Goal: Transaction & Acquisition: Purchase product/service

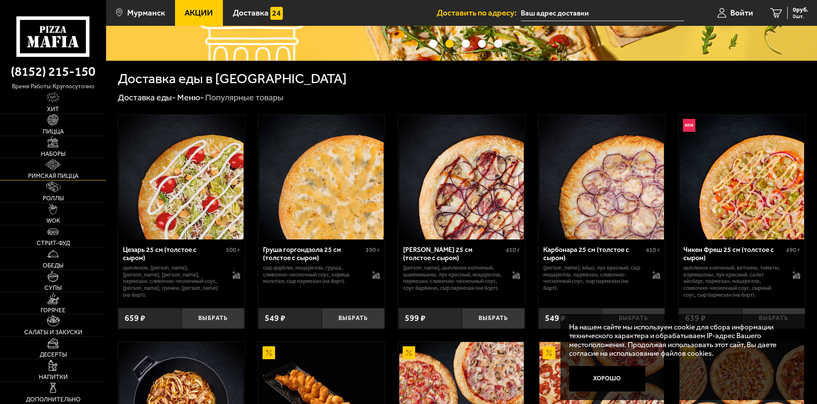
scroll to position [86, 0]
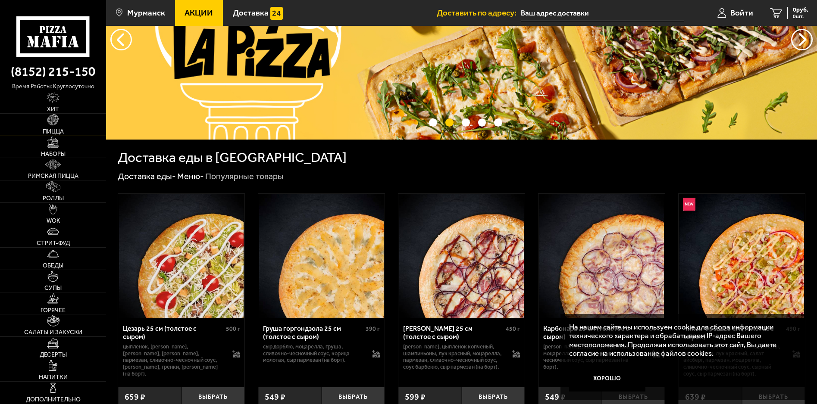
click at [71, 125] on link "Пицца" at bounding box center [53, 125] width 106 height 22
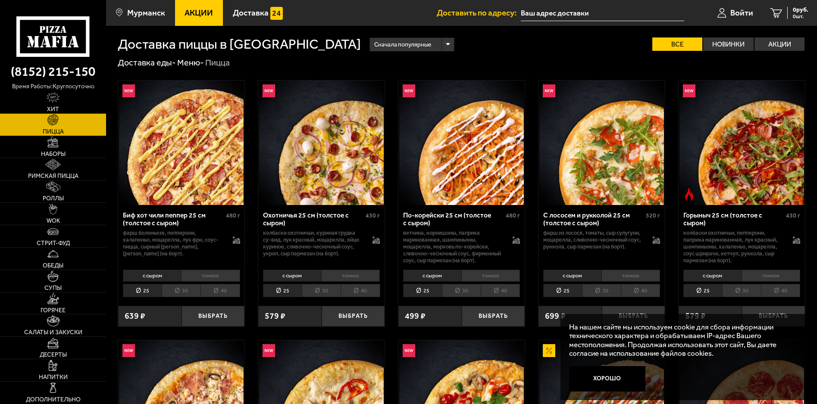
click at [204, 276] on li "тонкое" at bounding box center [210, 276] width 59 height 12
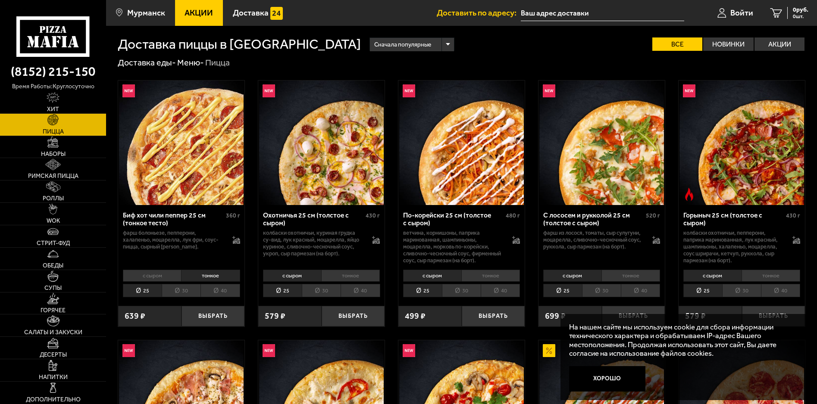
click at [182, 292] on li "30" at bounding box center [181, 290] width 39 height 13
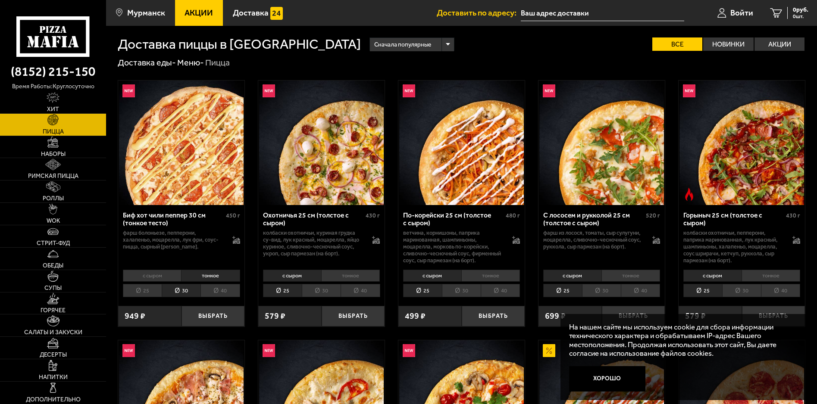
scroll to position [43, 0]
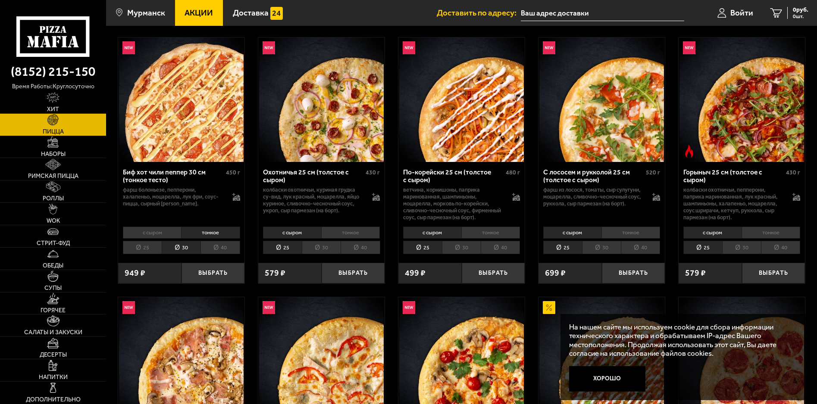
click at [602, 246] on li "30" at bounding box center [601, 247] width 39 height 13
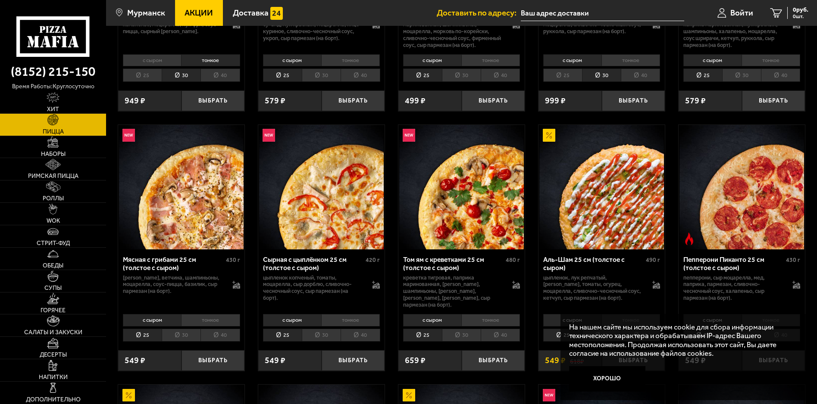
scroll to position [259, 0]
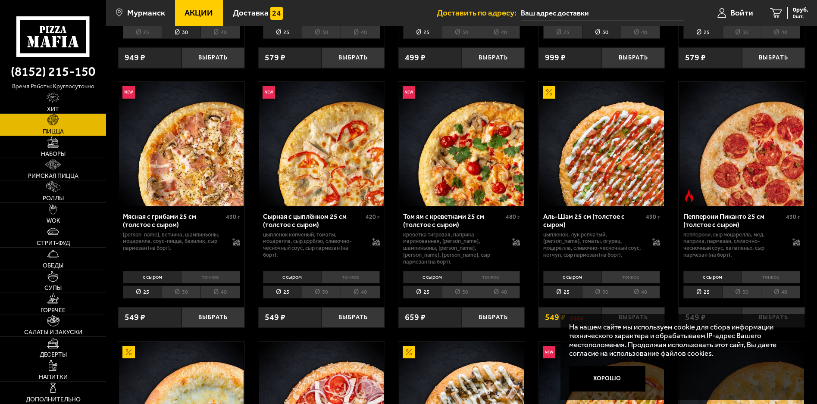
click at [453, 286] on li "30" at bounding box center [461, 292] width 39 height 13
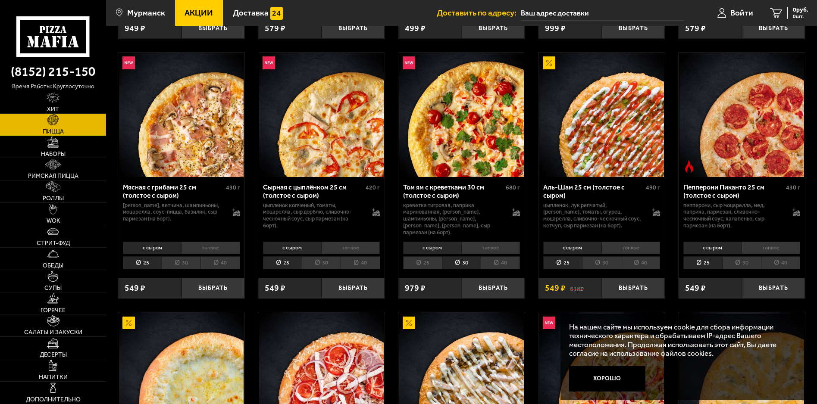
scroll to position [302, 0]
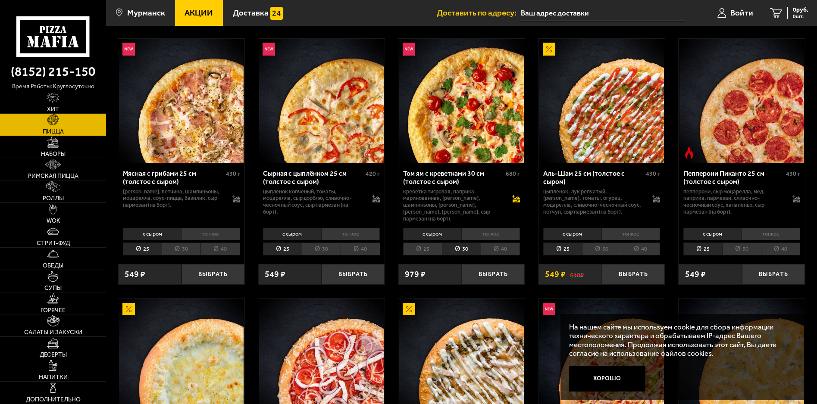
click at [516, 198] on icon at bounding box center [516, 199] width 8 height 8
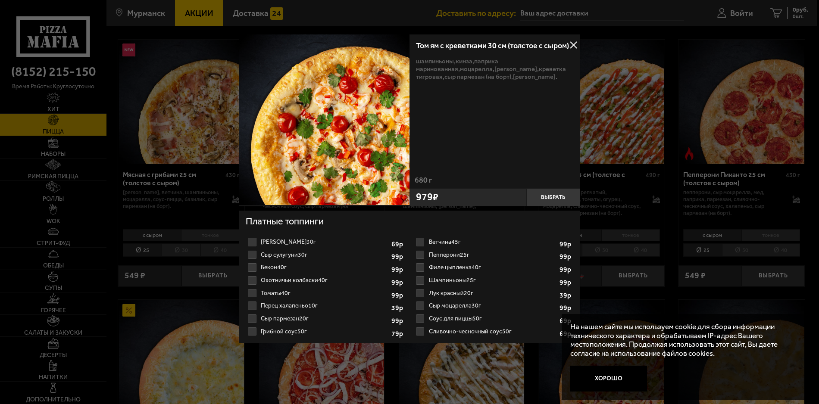
click at [249, 267] on label "Бекон 40г 1" at bounding box center [326, 267] width 160 height 13
click at [0, 0] on input "Бекон 40г 1" at bounding box center [0, 0] width 0 height 0
click at [251, 291] on label "Томаты 40г 1" at bounding box center [326, 293] width 160 height 13
click at [252, 293] on label "Томаты 40г 1" at bounding box center [326, 293] width 160 height 13
drag, startPoint x: 251, startPoint y: 290, endPoint x: 252, endPoint y: 295, distance: 5.8
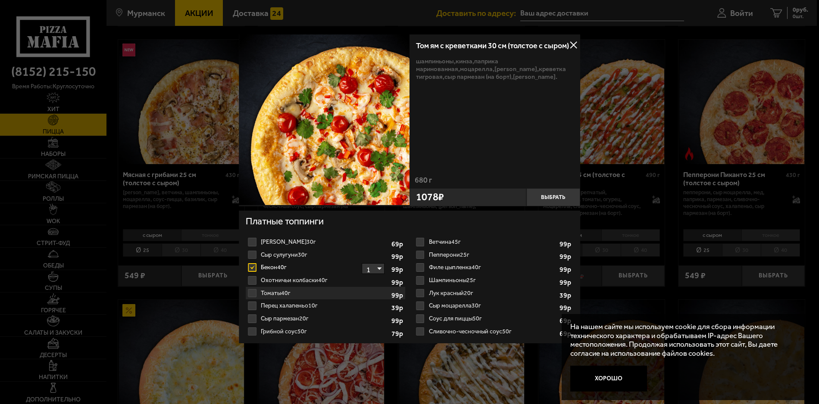
click at [251, 292] on label "Томаты 40г 1" at bounding box center [326, 293] width 160 height 13
click at [252, 295] on label "Томаты 40г 1" at bounding box center [326, 293] width 160 height 13
click at [252, 268] on label "Бекон 40г 1" at bounding box center [326, 267] width 160 height 13
click at [0, 0] on input "Бекон 40г 1" at bounding box center [0, 0] width 0 height 0
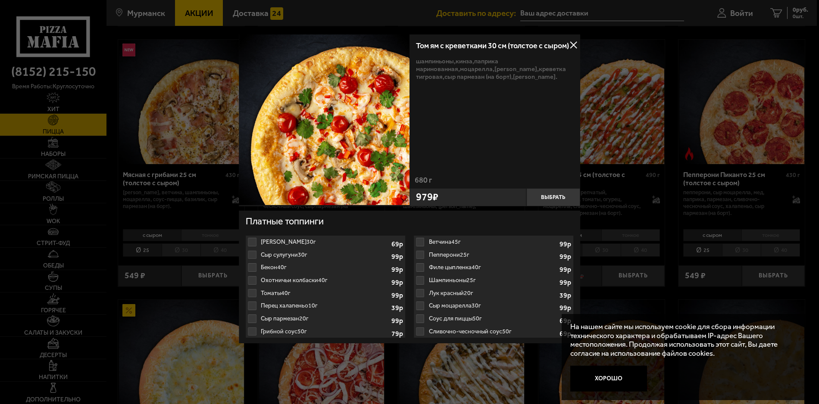
click at [253, 270] on label "Бекон 40г 1" at bounding box center [326, 267] width 160 height 13
click at [251, 294] on label "Томаты 40г 1" at bounding box center [326, 293] width 160 height 13
click at [248, 268] on label "Бекон 40г 1" at bounding box center [326, 267] width 160 height 13
click at [253, 271] on label "Бекон 40г 1" at bounding box center [326, 267] width 160 height 13
click at [253, 269] on label "Бекон 40г 1" at bounding box center [326, 267] width 160 height 13
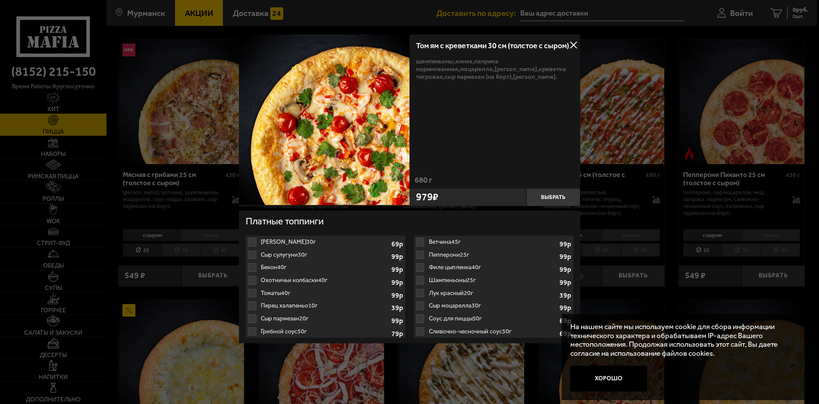
click at [575, 43] on button at bounding box center [573, 45] width 13 height 13
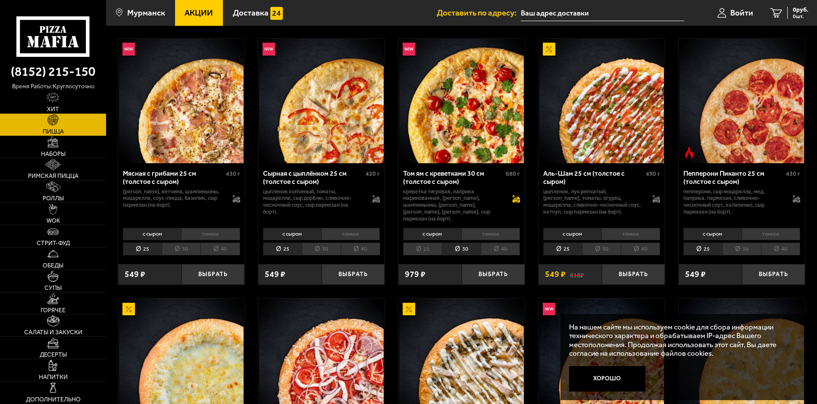
click at [517, 199] on icon at bounding box center [515, 198] width 6 height 6
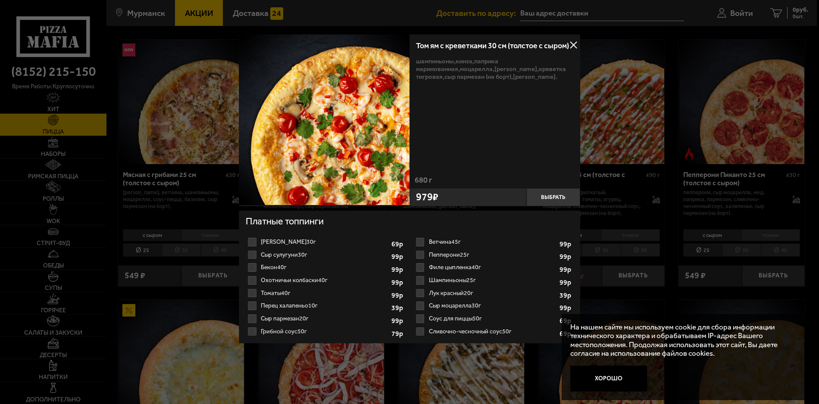
click at [254, 295] on label "Томаты 40г 1" at bounding box center [326, 293] width 160 height 13
click at [0, 0] on input "Томаты 40г 1" at bounding box center [0, 0] width 0 height 0
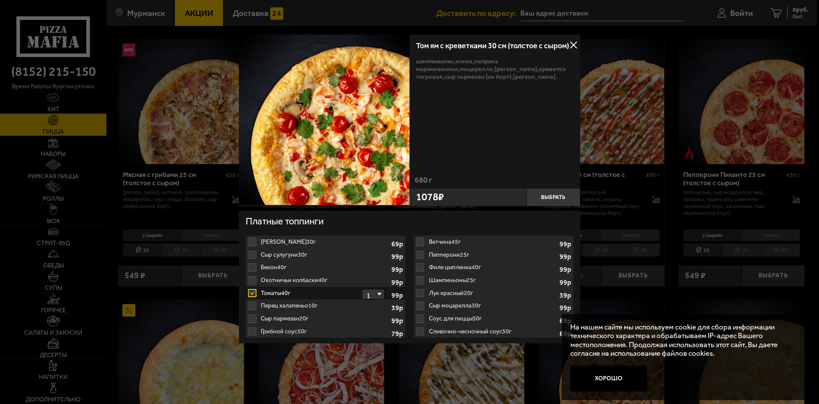
click at [254, 267] on label "Бекон 40г 1" at bounding box center [326, 267] width 160 height 13
click at [256, 291] on label "Томаты 40г 1" at bounding box center [326, 293] width 160 height 13
click at [0, 0] on input "Томаты 40г 1" at bounding box center [0, 0] width 0 height 0
click at [572, 49] on button at bounding box center [573, 45] width 13 height 13
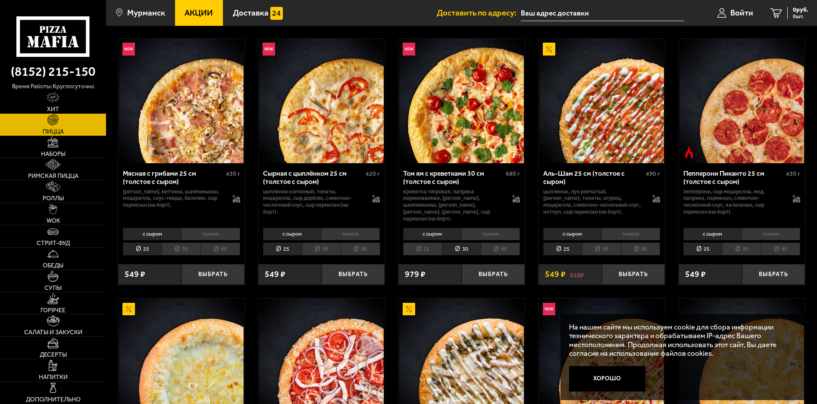
click at [572, 45] on img at bounding box center [601, 101] width 125 height 125
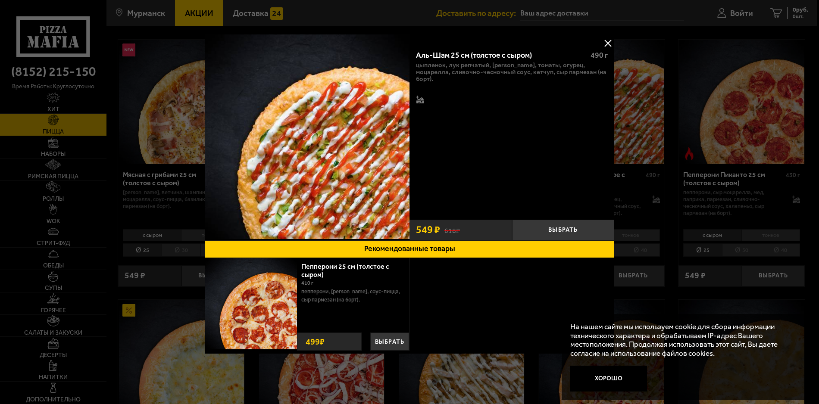
click at [600, 40] on div "Аль-Шам 25 см (толстое с сыром) 490 г цыпленок, лук репчатый, салат айсберг, то…" at bounding box center [512, 137] width 205 height 206
click at [605, 42] on button at bounding box center [608, 43] width 13 height 13
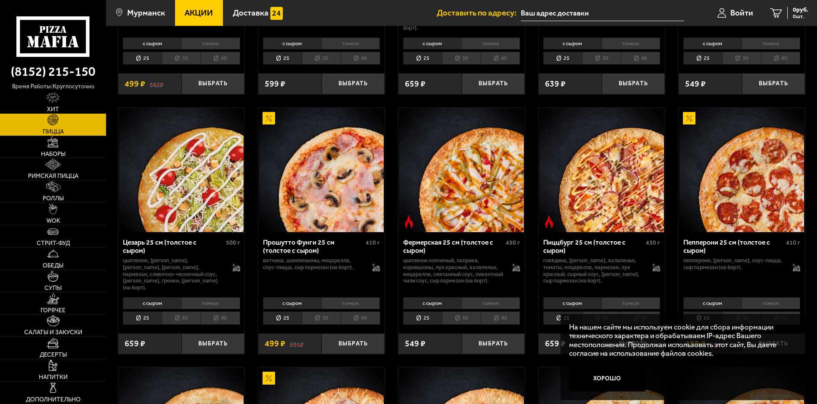
scroll to position [776, 0]
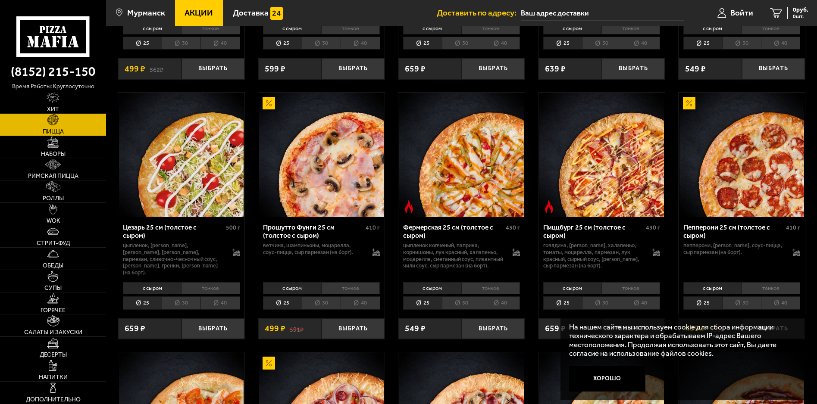
click at [325, 301] on li "30" at bounding box center [321, 303] width 39 height 13
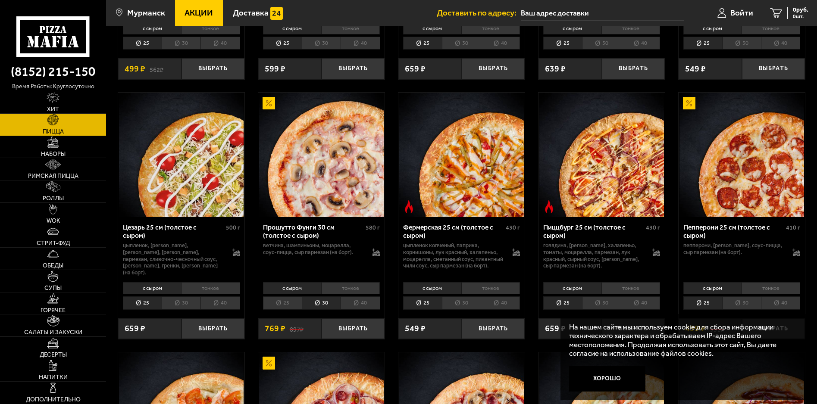
click at [349, 282] on li "тонкое" at bounding box center [350, 288] width 59 height 12
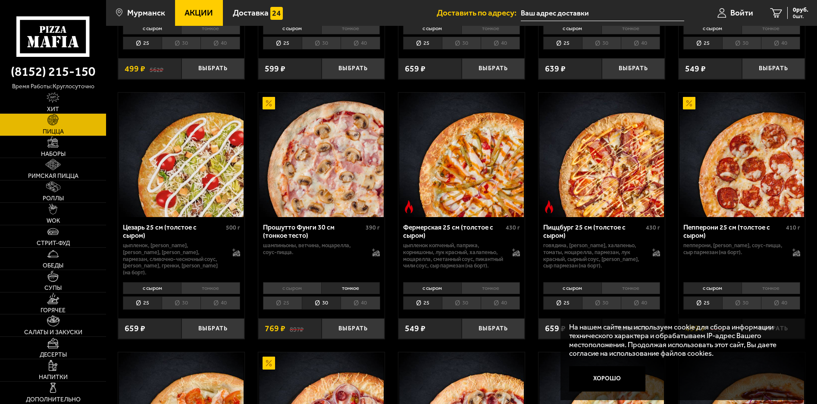
click at [380, 251] on div "Прошутто Фунги 30 см (тонкое тесто) 390 г шампиньоны, ветчина, моцарелла, соус-…" at bounding box center [321, 248] width 126 height 62
click at [372, 249] on div "шампиньоны, ветчина, моцарелла, соус-пицца." at bounding box center [321, 250] width 117 height 16
click at [372, 249] on icon at bounding box center [376, 253] width 8 height 8
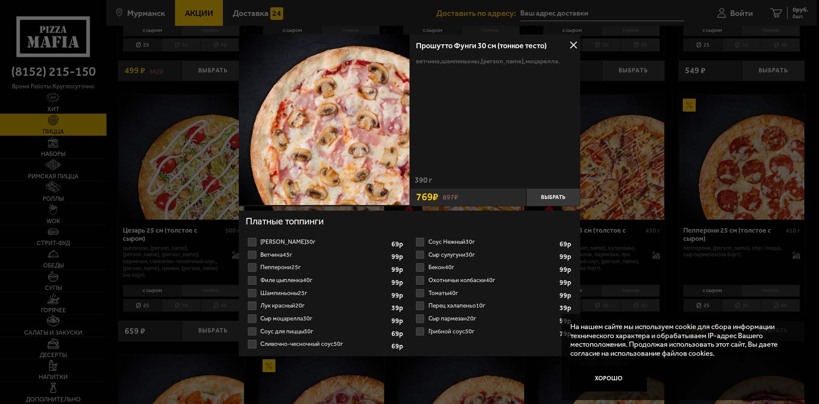
click at [255, 251] on label "Ветчина 45г 1 2 3 4 5 6 7 8" at bounding box center [326, 255] width 160 height 13
click at [0, 0] on input "Ветчина 45г 1 2 3 4 5 6 7 8" at bounding box center [0, 0] width 0 height 0
click at [250, 265] on label "Пепперони 25г 1 2 3 4 5 6 7" at bounding box center [326, 267] width 160 height 13
click at [0, 0] on input "Пепперони 25г 1 2 3 4 5 6 7" at bounding box center [0, 0] width 0 height 0
click at [248, 268] on label "Пепперони 25г 1 2 3 4 5 6 7" at bounding box center [326, 267] width 160 height 13
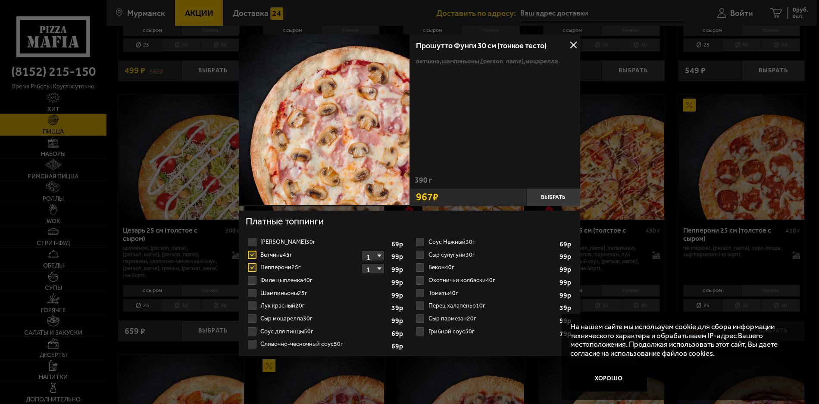
click at [0, 0] on input "Пепперони 25г 1 2 3 4 5 6 7" at bounding box center [0, 0] width 0 height 0
click at [420, 294] on label "Томаты 40г 1" at bounding box center [494, 293] width 160 height 13
click at [0, 0] on input "Томаты 40г 1" at bounding box center [0, 0] width 0 height 0
click at [420, 268] on label "Бекон 40г 1 2 3 4 5 6" at bounding box center [494, 267] width 160 height 13
click at [0, 0] on input "Бекон 40г 1 2 3 4 5 6" at bounding box center [0, 0] width 0 height 0
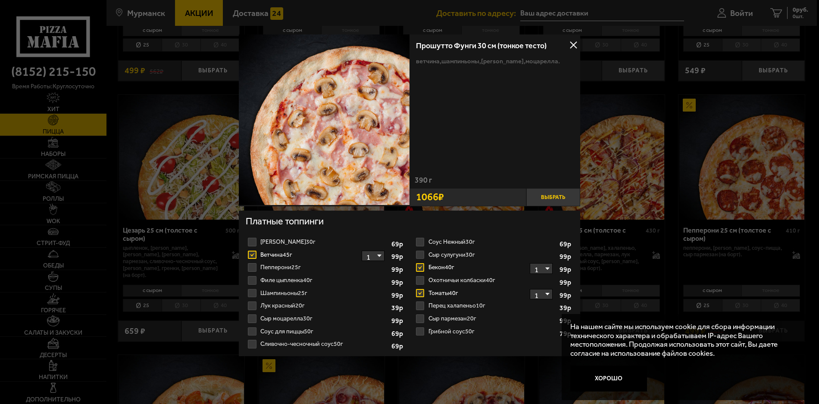
click at [544, 197] on button "Выбрать" at bounding box center [554, 197] width 54 height 18
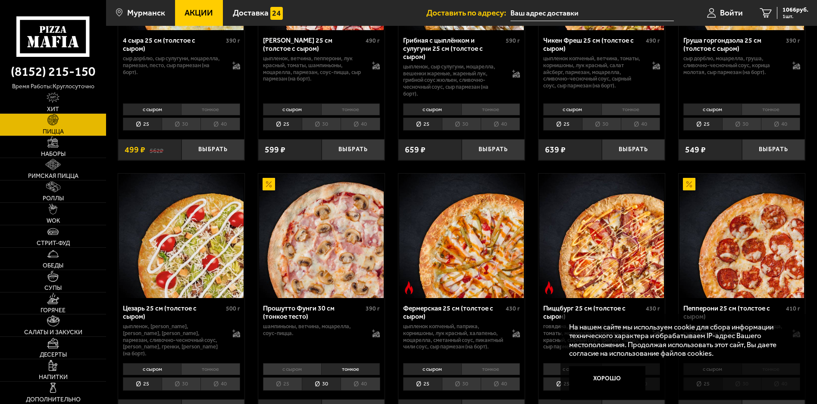
scroll to position [647, 0]
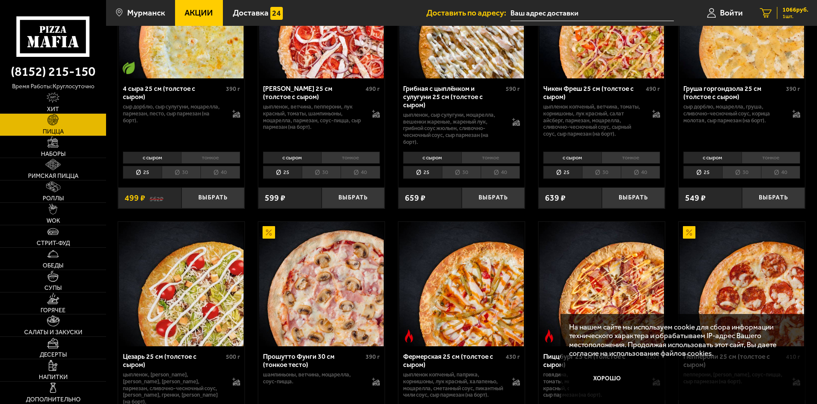
click at [793, 7] on span "1066 руб." at bounding box center [796, 10] width 26 height 6
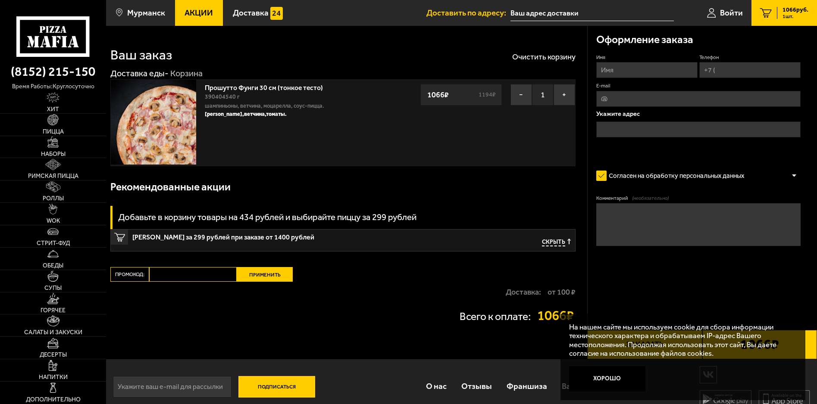
click at [640, 73] on input "Имя" at bounding box center [646, 70] width 101 height 16
click at [715, 16] on icon at bounding box center [711, 13] width 9 height 10
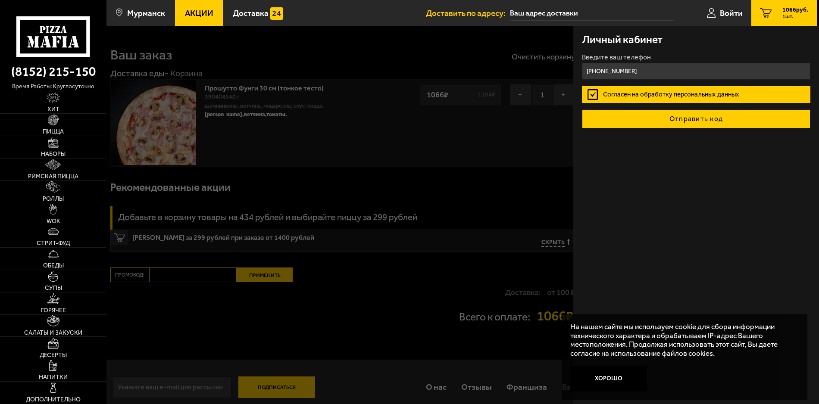
type input "[PHONE_NUMBER]"
click at [664, 117] on button "Отправить код" at bounding box center [696, 119] width 229 height 19
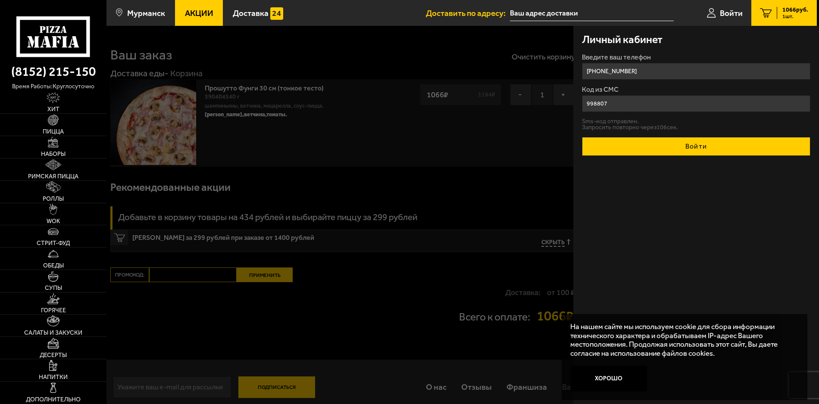
type input "998807"
click at [674, 150] on button "Войти" at bounding box center [696, 146] width 229 height 19
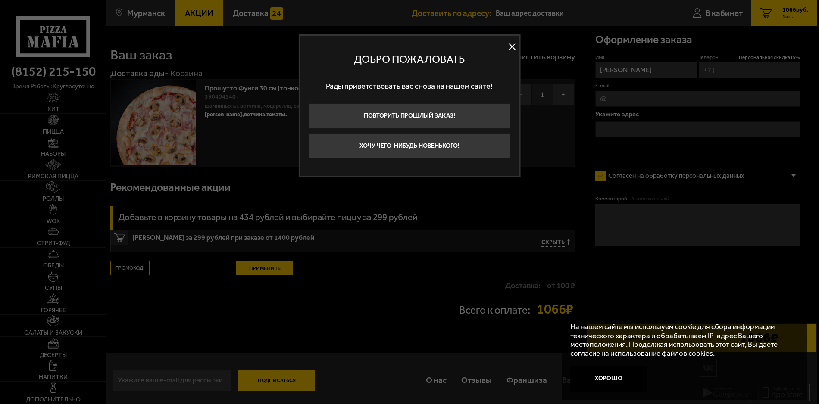
type input "[PHONE_NUMBER]"
type input "[STREET_ADDRESS][PERSON_NAME]"
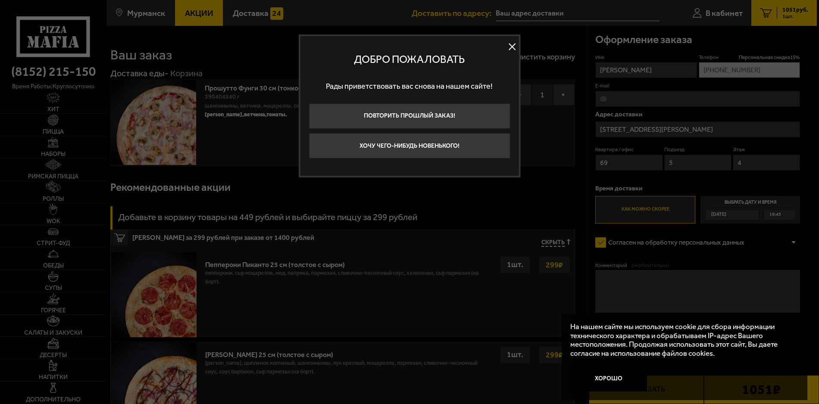
click at [509, 44] on button at bounding box center [512, 47] width 13 height 13
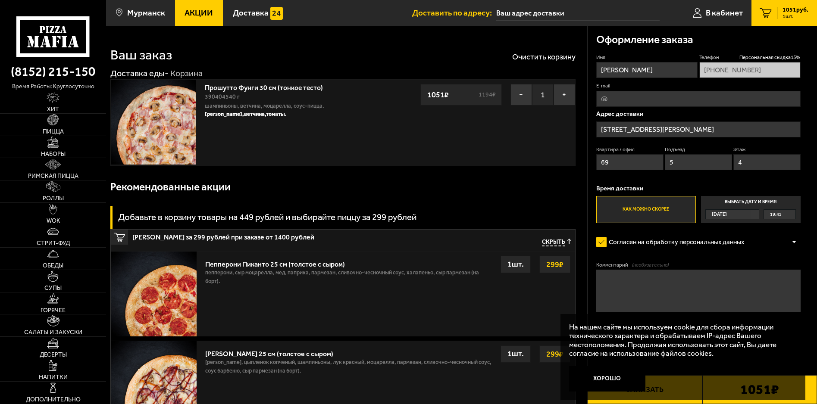
click at [656, 402] on button "Заказать" at bounding box center [644, 390] width 115 height 29
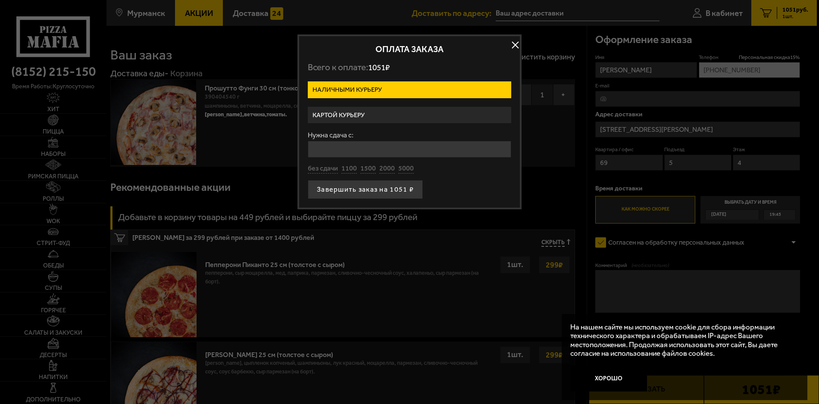
click at [360, 111] on label "Картой курьеру" at bounding box center [410, 115] width 204 height 17
click at [0, 0] on input "Картой курьеру" at bounding box center [0, 0] width 0 height 0
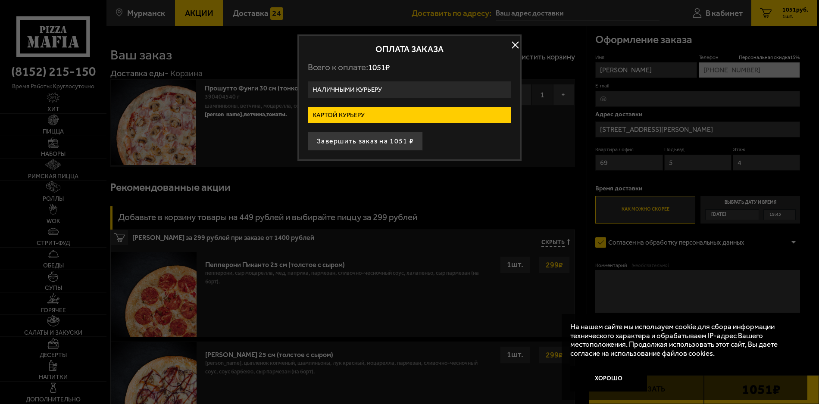
click at [524, 42] on div at bounding box center [409, 202] width 819 height 404
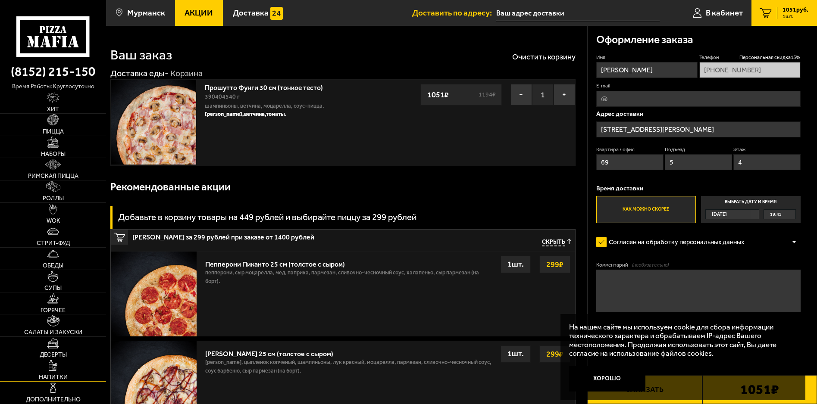
click at [72, 365] on link "Напитки" at bounding box center [53, 371] width 106 height 22
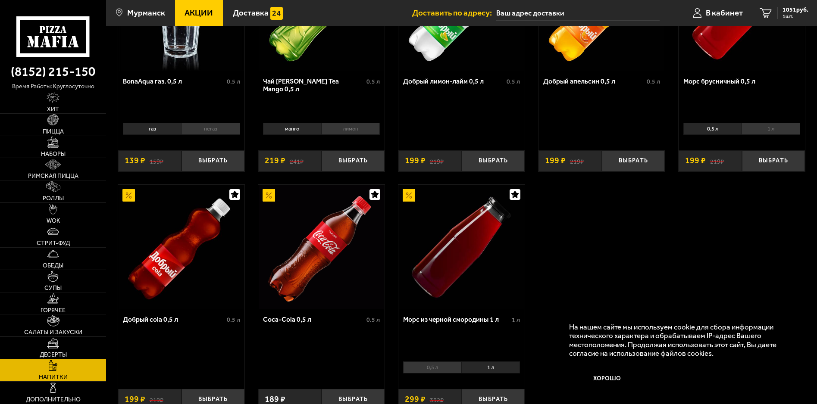
scroll to position [216, 0]
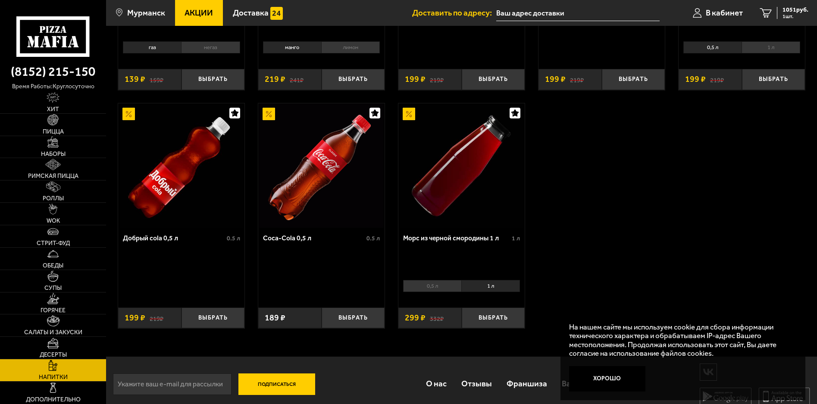
click at [482, 288] on li "1 л" at bounding box center [490, 286] width 59 height 12
click at [482, 286] on li "1 л" at bounding box center [490, 286] width 59 height 12
click at [488, 315] on button "Выбрать" at bounding box center [493, 318] width 63 height 21
click at [799, 9] on span "1350 руб." at bounding box center [796, 10] width 26 height 6
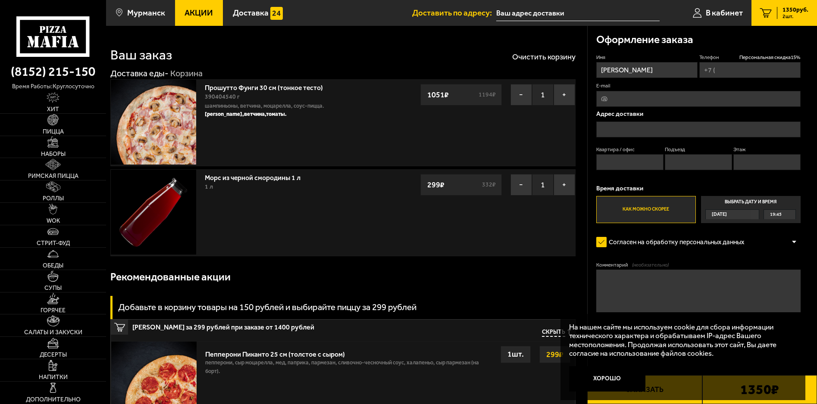
type input "[PHONE_NUMBER]"
type input "[STREET_ADDRESS][PERSON_NAME]"
type input "69"
type input "5"
type input "4"
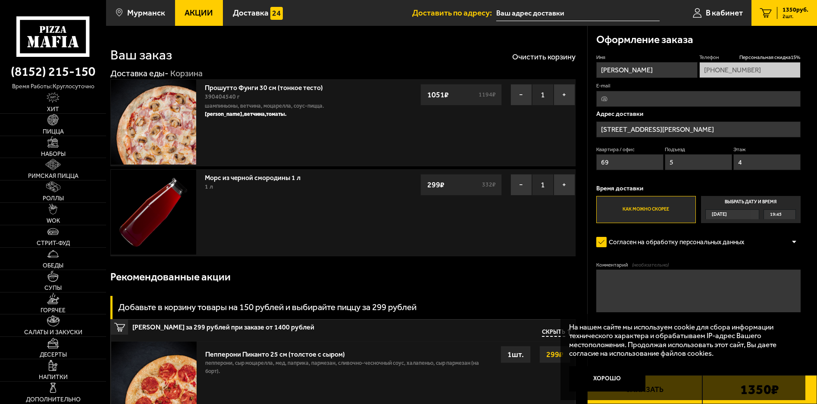
click at [643, 288] on textarea "Комментарий (необязательно)" at bounding box center [698, 291] width 204 height 43
type textarea "L"
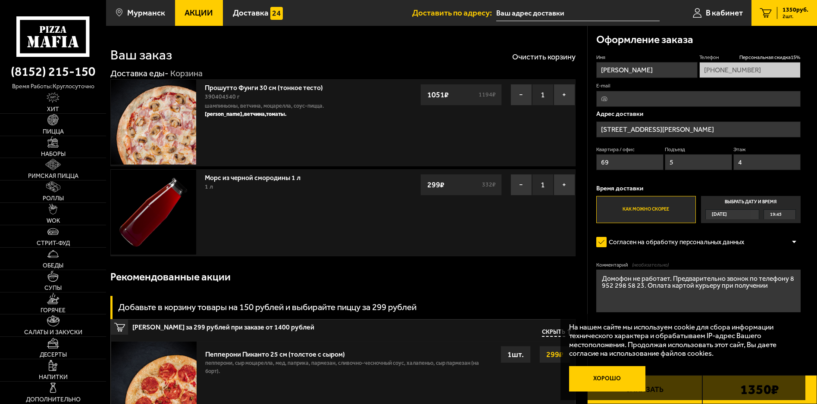
type textarea "Домофон не работает. Предварительно звонок по телефону 8 952 298 58 23. Оплата …"
click at [593, 385] on button "Хорошо" at bounding box center [607, 379] width 77 height 25
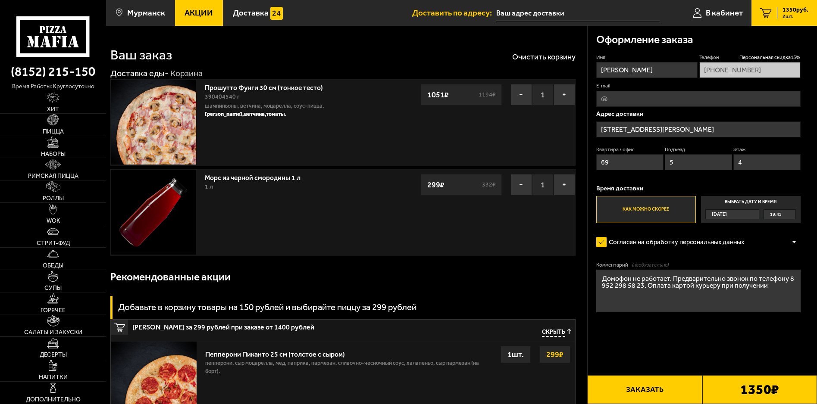
click at [661, 387] on button "Заказать" at bounding box center [644, 390] width 115 height 29
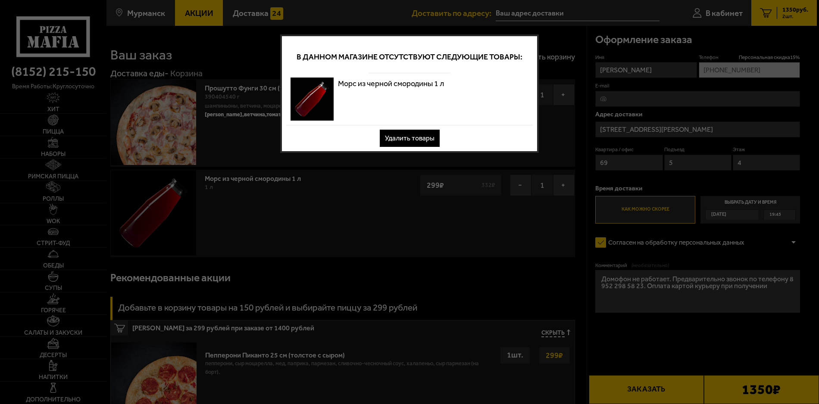
click at [413, 137] on button "Удалить товары" at bounding box center [410, 138] width 60 height 17
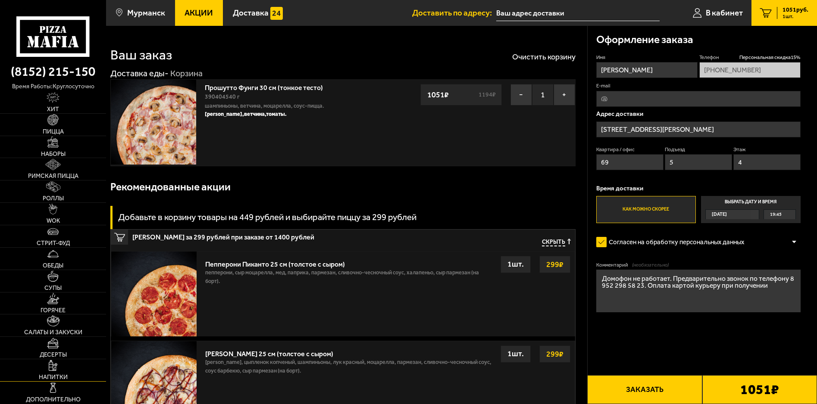
click at [67, 373] on link "Напитки" at bounding box center [53, 371] width 106 height 22
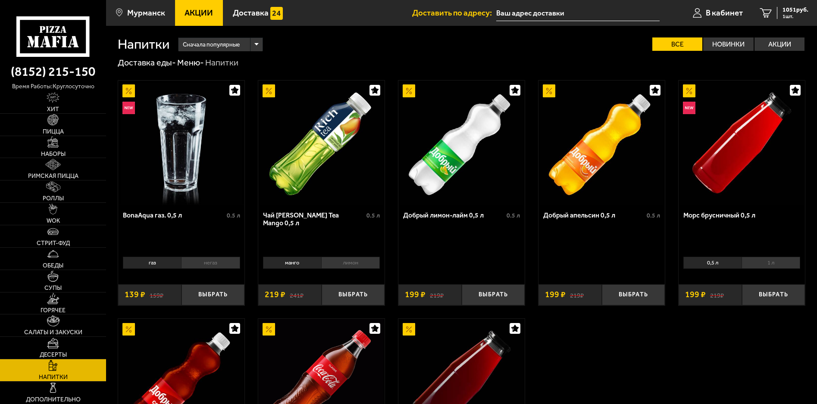
click at [765, 267] on li "1 л" at bounding box center [771, 263] width 59 height 12
click at [767, 291] on button "Выбрать" at bounding box center [773, 295] width 63 height 21
click at [778, 18] on div "1350 руб. 2 шт." at bounding box center [792, 13] width 31 height 12
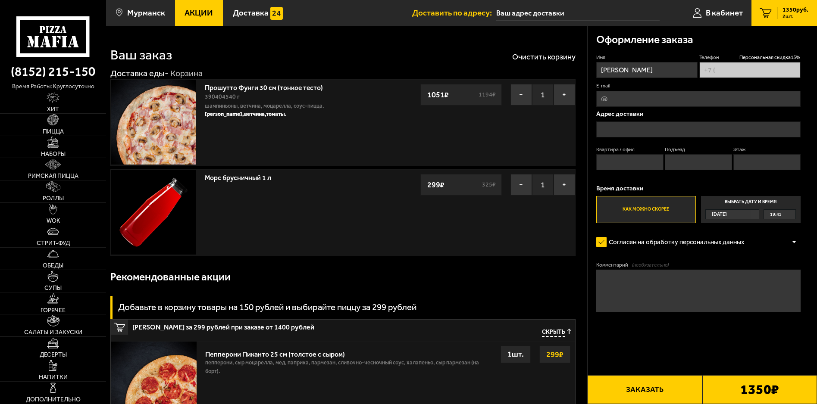
type input "[PHONE_NUMBER]"
type input "[STREET_ADDRESS][PERSON_NAME]"
type input "69"
type input "5"
type input "4"
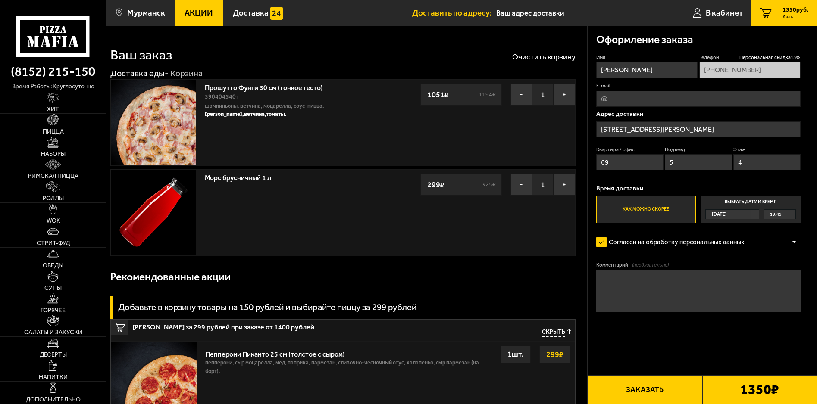
click at [729, 392] on div "1350 ₽" at bounding box center [759, 390] width 115 height 29
click at [674, 279] on textarea "Комментарий (необязательно)" at bounding box center [698, 291] width 204 height 43
type textarea "Ж"
click at [709, 294] on textarea "Комментарий (необязательно)" at bounding box center [698, 291] width 204 height 43
type textarea "Домофон не работает, предварительный звонок по телефону 8 952 298 58 23. Оплата…"
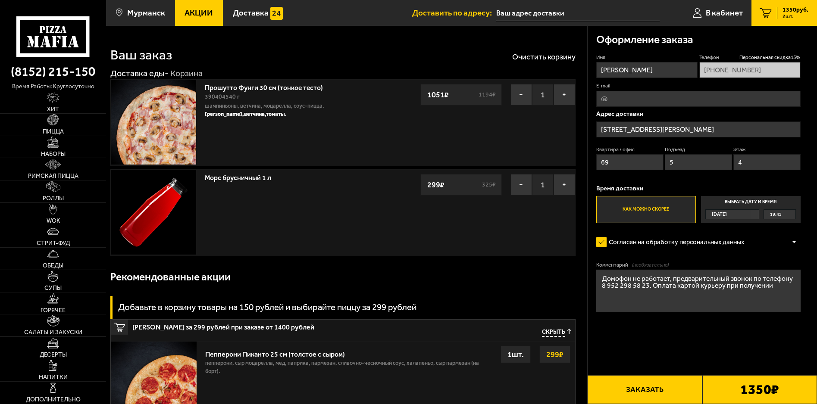
click at [617, 97] on input "E-mail" at bounding box center [698, 99] width 204 height 16
click at [672, 389] on button "Заказать" at bounding box center [644, 390] width 115 height 29
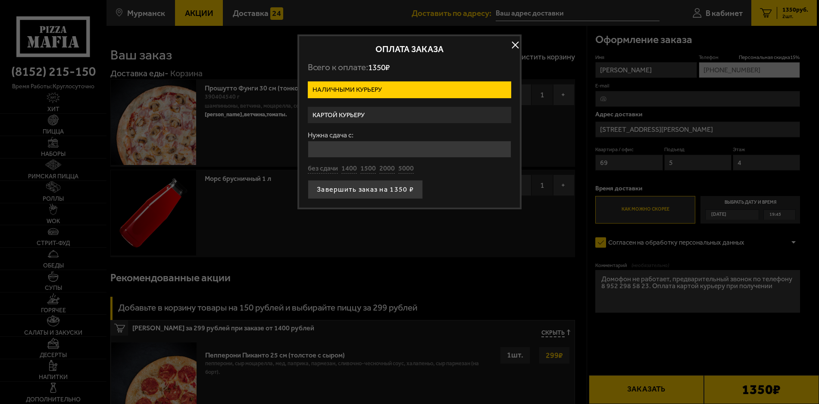
click at [360, 113] on label "Картой курьеру" at bounding box center [410, 115] width 204 height 17
click at [0, 0] on input "Картой курьеру" at bounding box center [0, 0] width 0 height 0
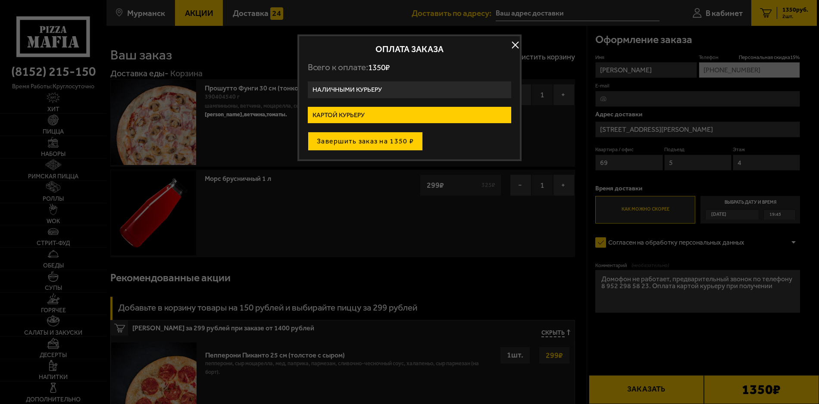
click at [397, 141] on button "Завершить заказ на 1350 ₽" at bounding box center [365, 141] width 115 height 19
